Goal: Navigation & Orientation: Find specific page/section

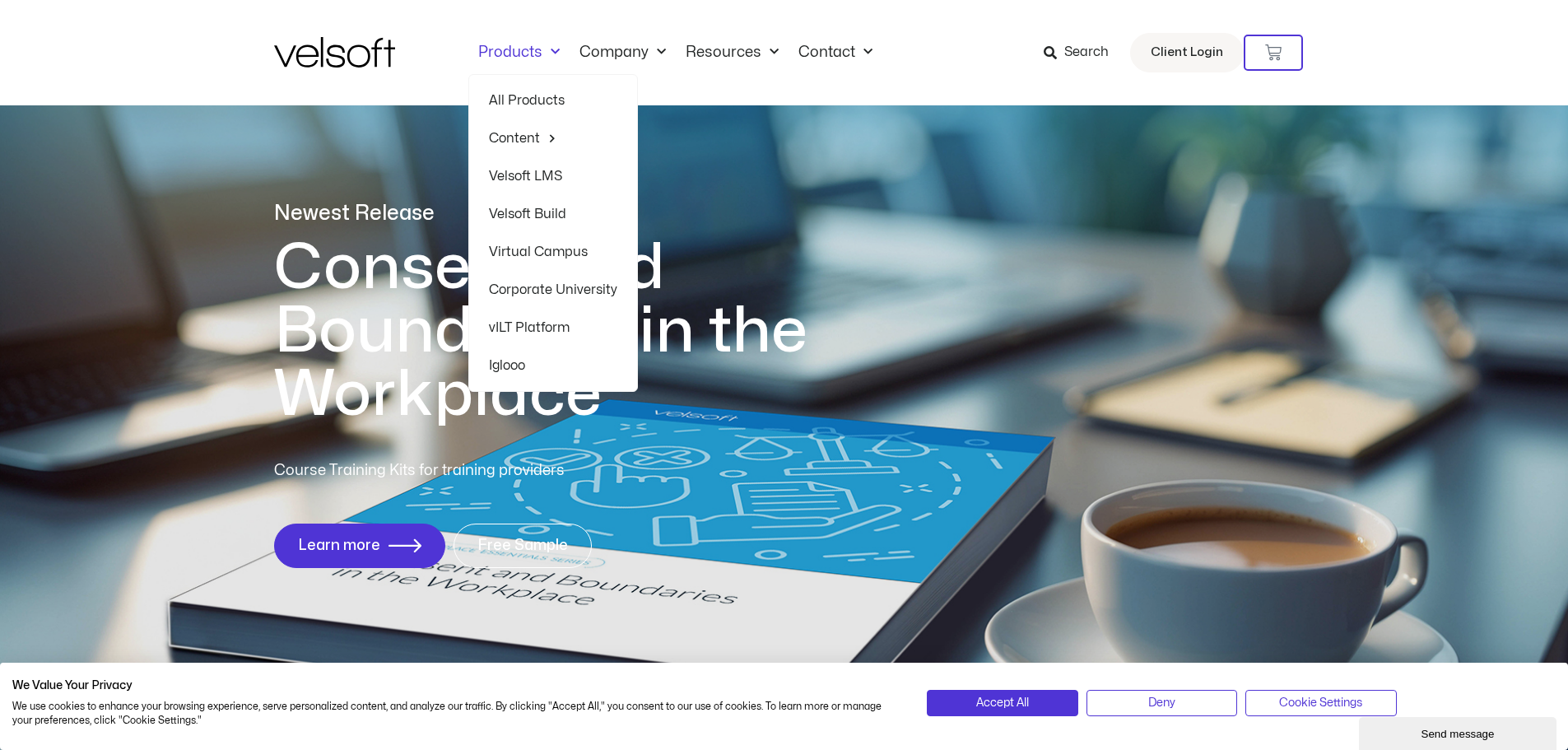
click at [536, 100] on link "All Products" at bounding box center [553, 100] width 129 height 38
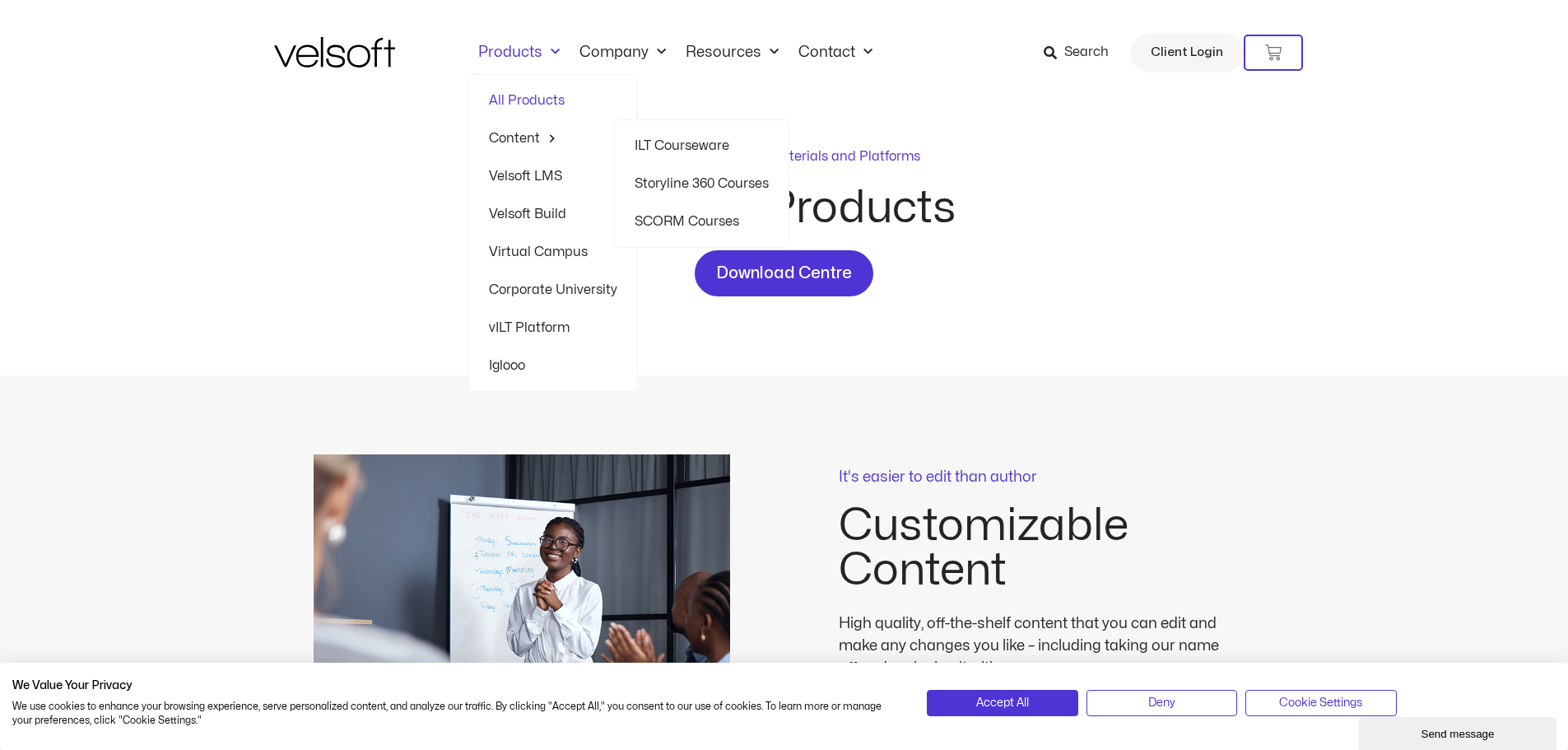
click at [679, 141] on link "ILT Courseware" at bounding box center [701, 146] width 135 height 38
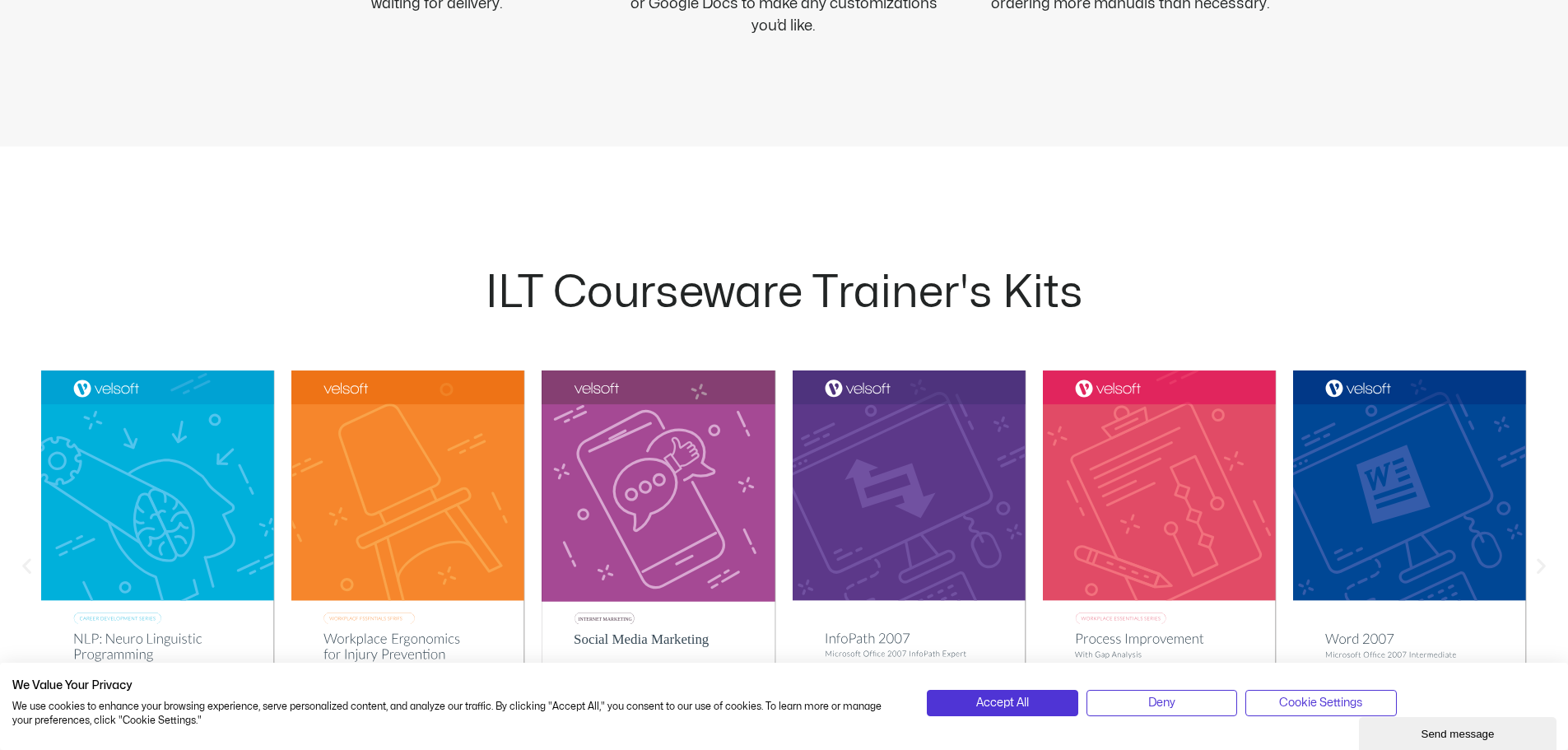
scroll to position [1482, 0]
